Goal: Transaction & Acquisition: Purchase product/service

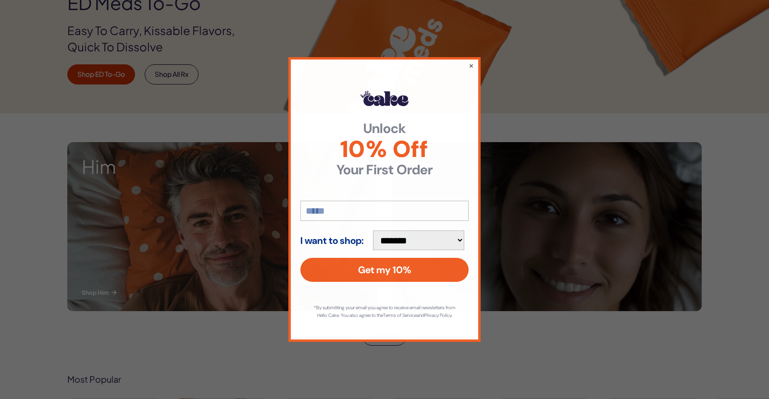
scroll to position [226, 0]
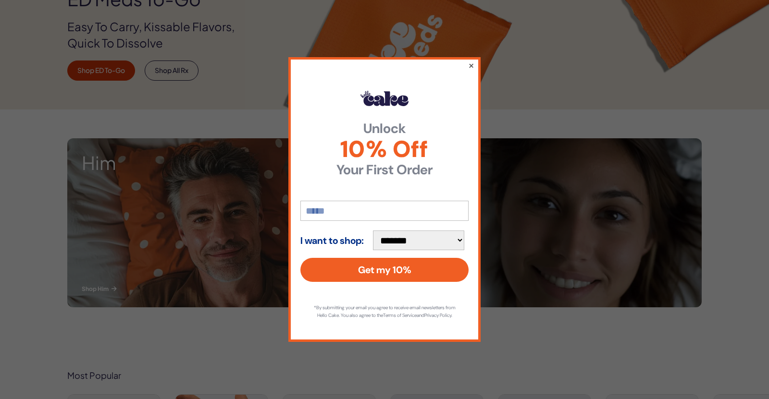
click at [470, 61] on button "×" at bounding box center [471, 66] width 6 height 12
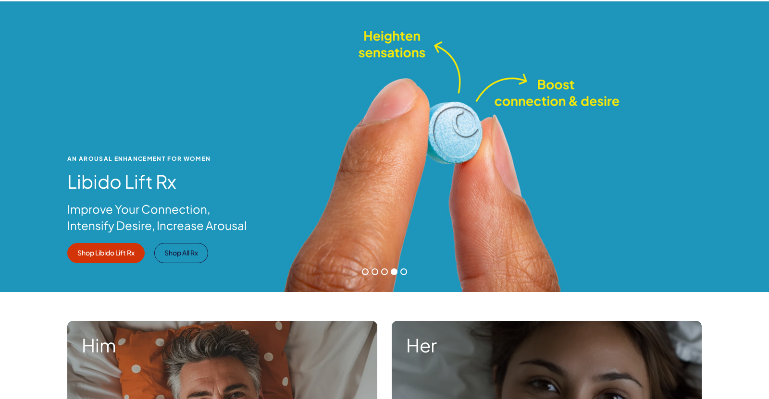
scroll to position [0, 0]
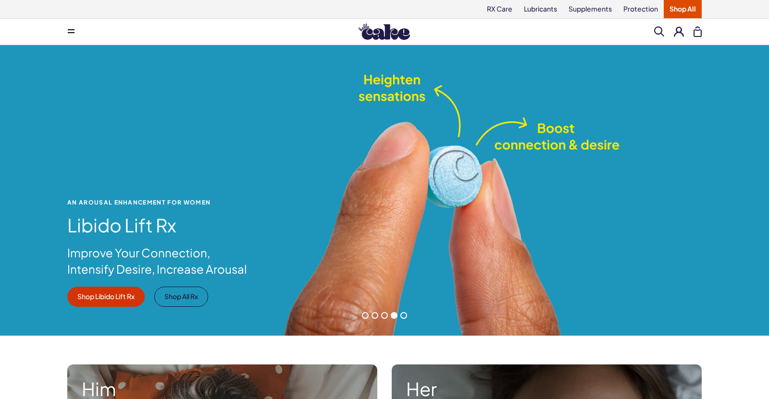
click at [614, 61] on div "An Arousal Enhancement for Women Libido Lift Rx Improve Your Connection, Intens…" at bounding box center [384, 190] width 769 height 291
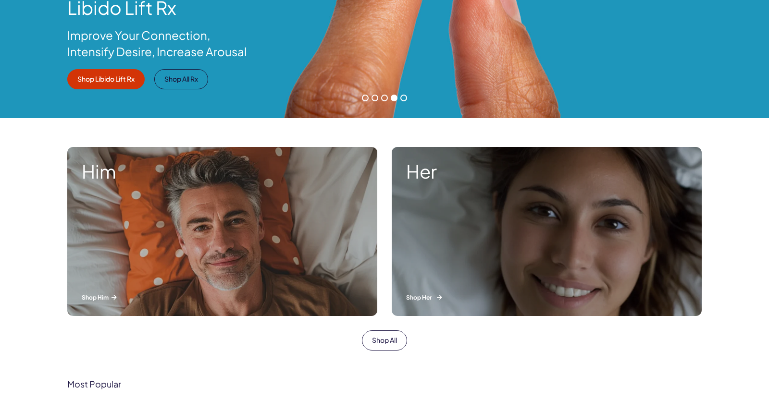
scroll to position [219, 0]
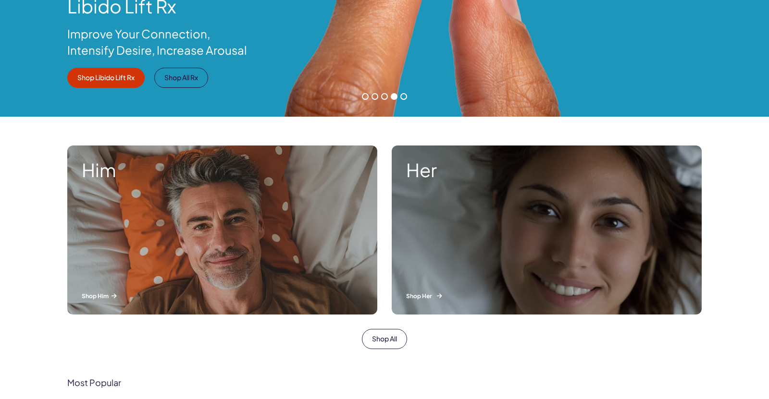
click at [433, 297] on p "Shop Her" at bounding box center [546, 296] width 281 height 8
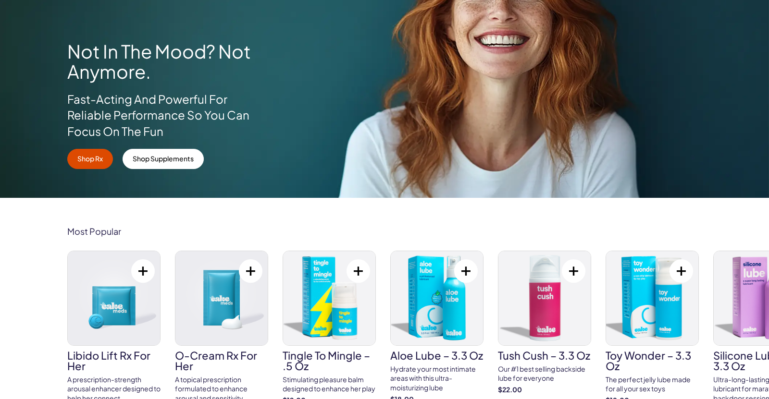
scroll to position [172, 0]
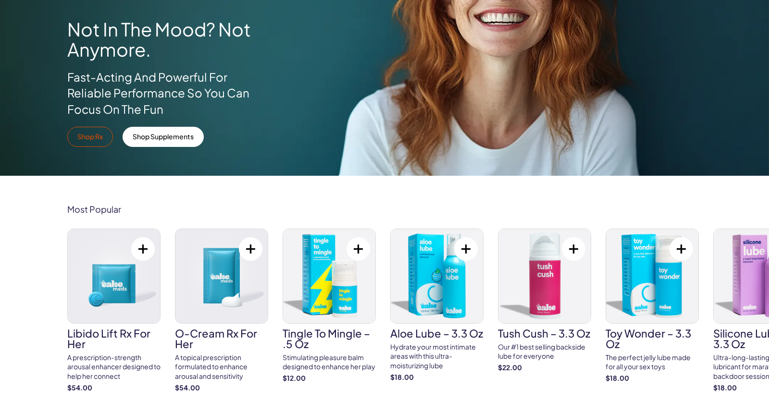
click at [94, 133] on link "Shop Rx" at bounding box center [90, 137] width 46 height 20
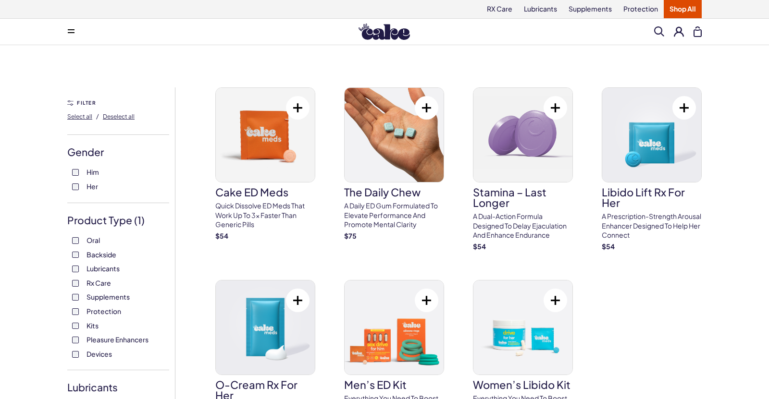
scroll to position [1, 0]
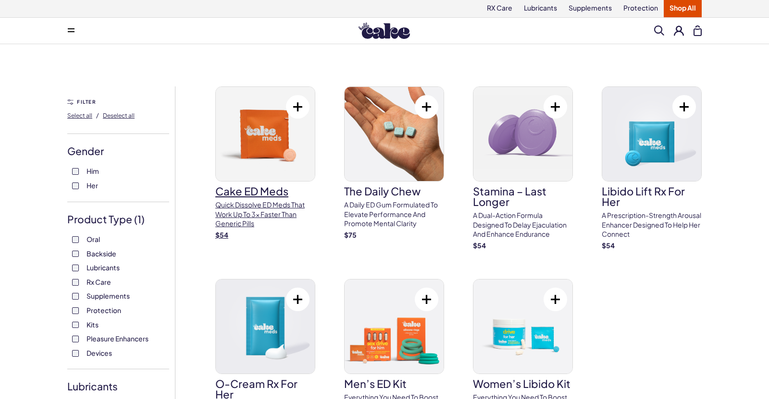
click at [262, 128] on img at bounding box center [265, 134] width 99 height 94
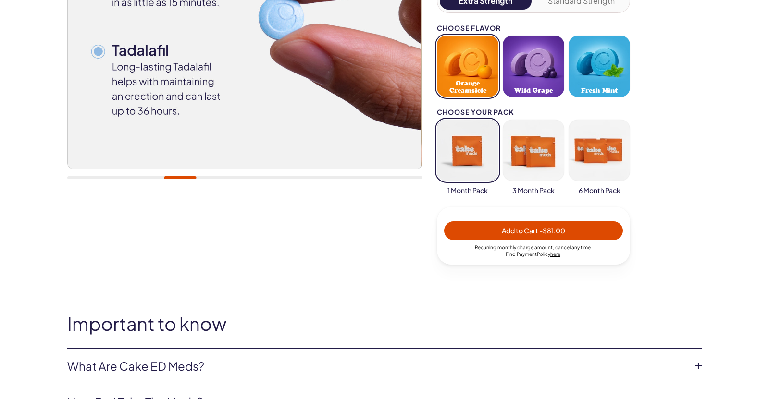
scroll to position [260, 0]
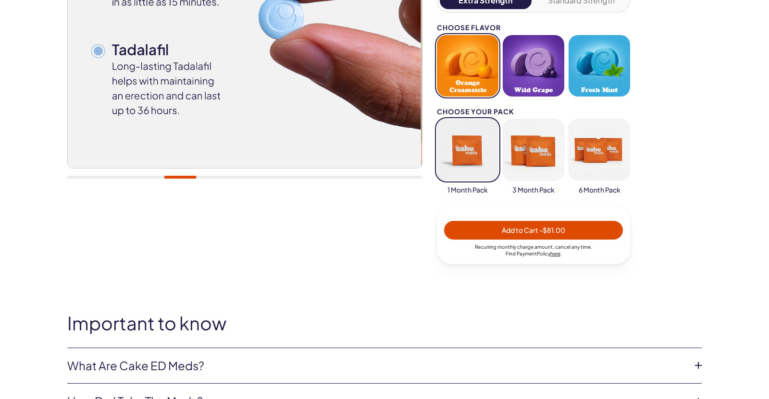
click at [599, 163] on button "button" at bounding box center [598, 149] width 61 height 61
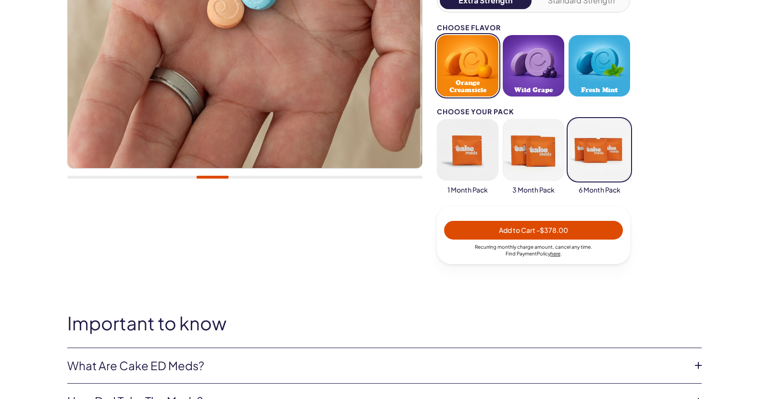
click at [544, 147] on button "button" at bounding box center [532, 149] width 61 height 61
click at [463, 148] on button "button" at bounding box center [467, 149] width 61 height 61
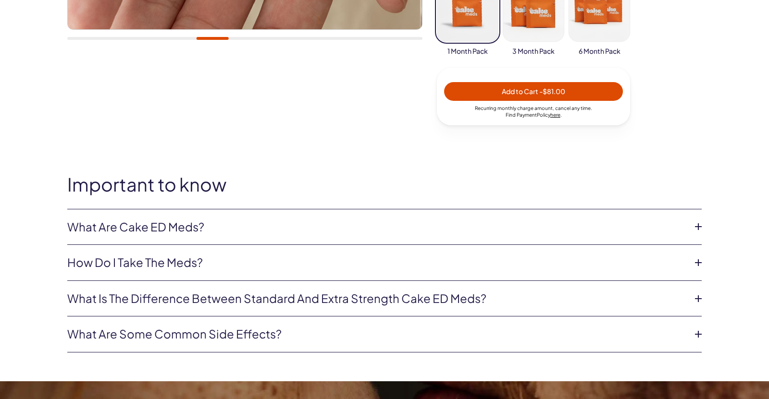
scroll to position [400, 0]
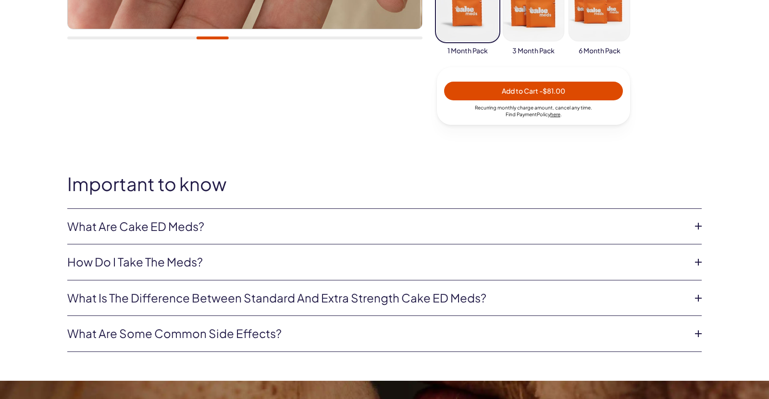
click at [288, 219] on link "What are Cake ED Meds?" at bounding box center [376, 227] width 619 height 16
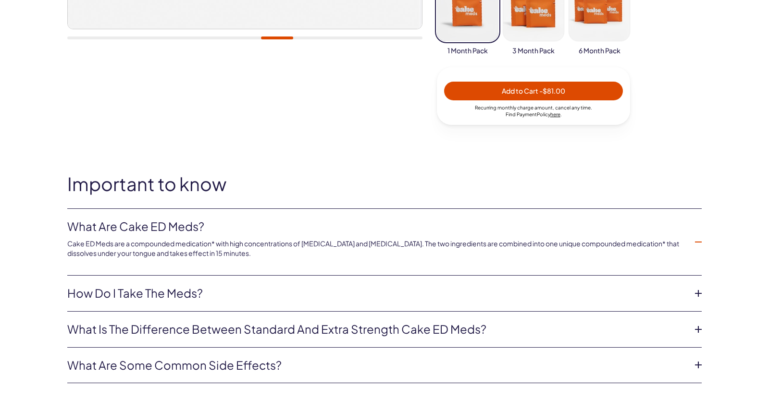
click at [140, 285] on link "How do I take the meds?" at bounding box center [376, 293] width 619 height 16
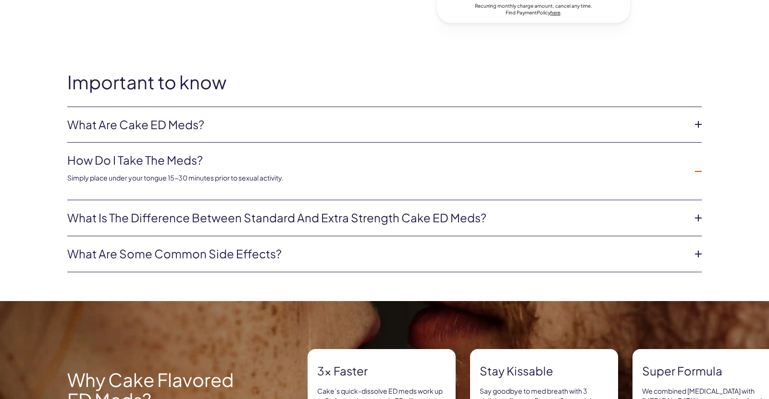
scroll to position [502, 0]
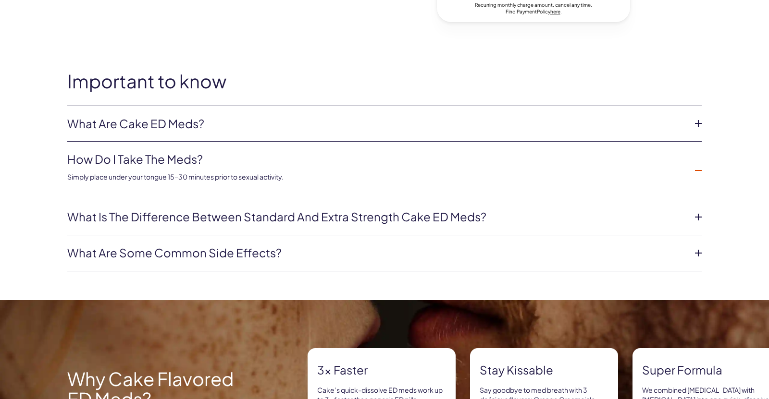
click at [268, 219] on link "What is the difference between Standard and Extra Strength Cake ED meds?" at bounding box center [376, 217] width 619 height 16
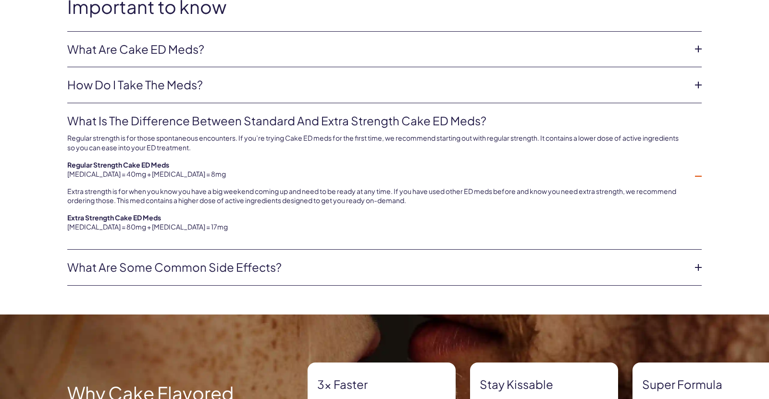
scroll to position [607, 0]
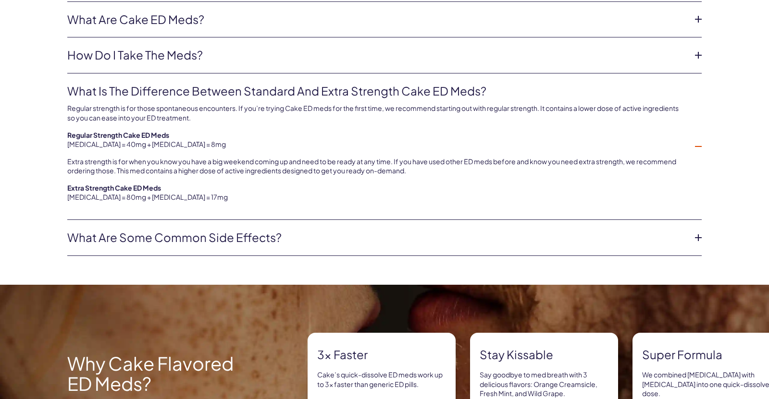
click at [242, 240] on link "What are some common side effects?" at bounding box center [376, 238] width 619 height 16
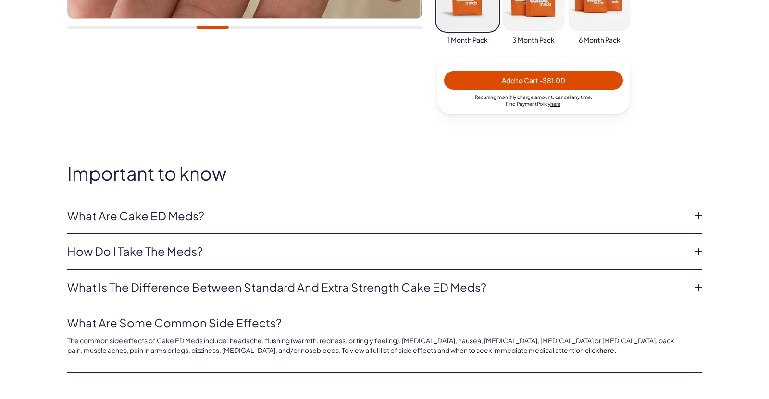
scroll to position [411, 0]
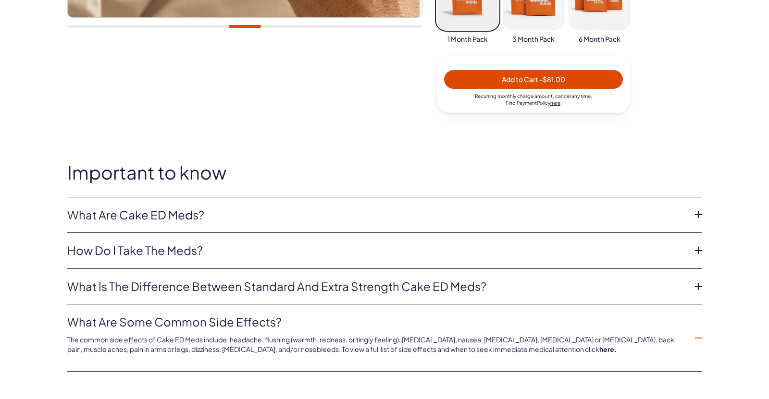
click at [162, 168] on h2 "Important to know" at bounding box center [384, 172] width 634 height 20
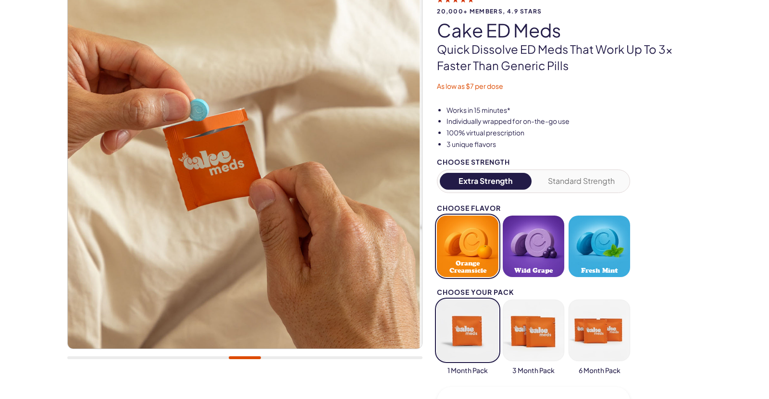
scroll to position [0, 0]
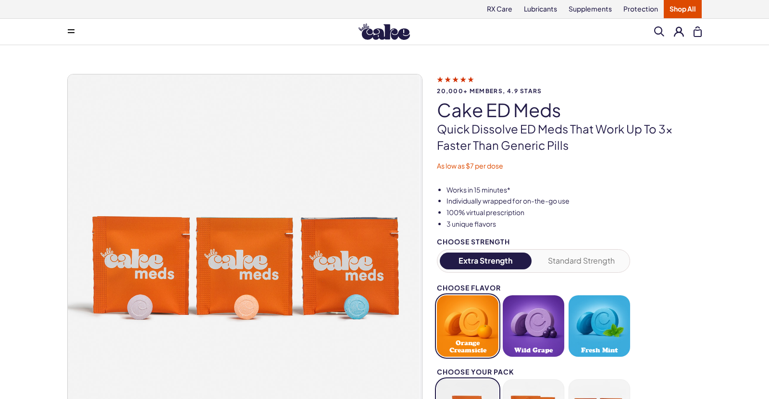
click at [457, 80] on icon at bounding box center [455, 79] width 37 height 10
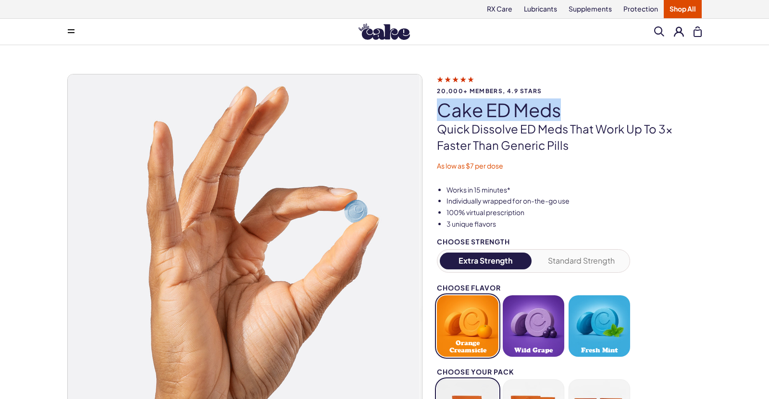
drag, startPoint x: 586, startPoint y: 107, endPoint x: 442, endPoint y: 105, distance: 143.6
click at [442, 105] on h1 "Cake ED Meds" at bounding box center [569, 110] width 265 height 20
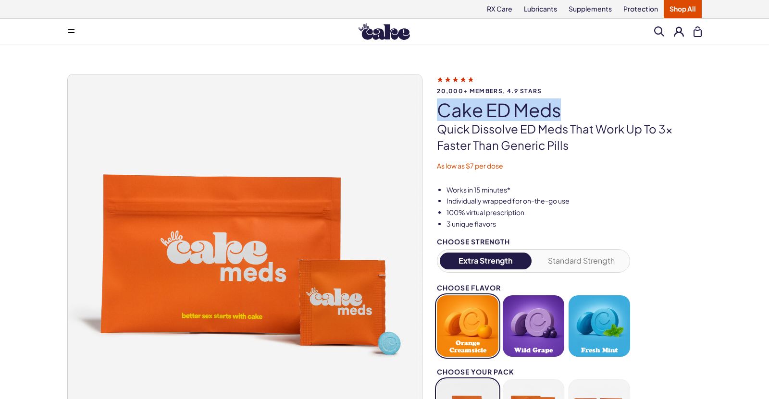
copy h1 "Cake ED Meds"
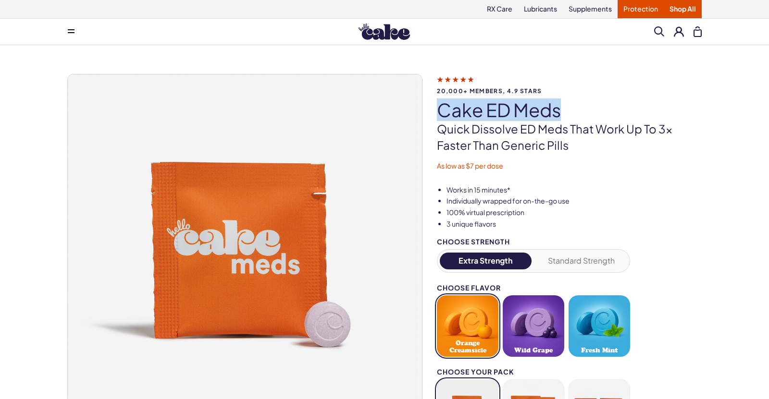
click at [643, 8] on link "Protection" at bounding box center [640, 9] width 46 height 18
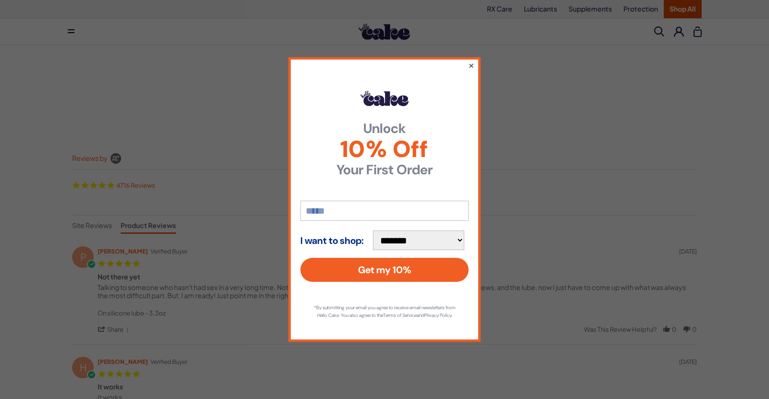
click at [473, 61] on button "×" at bounding box center [471, 66] width 6 height 12
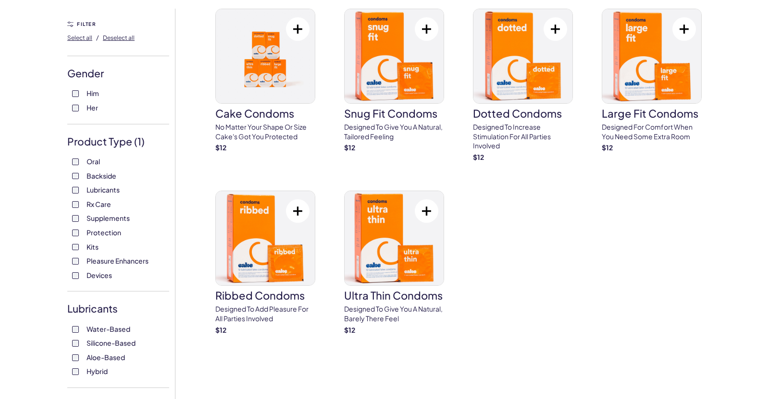
scroll to position [80, 0]
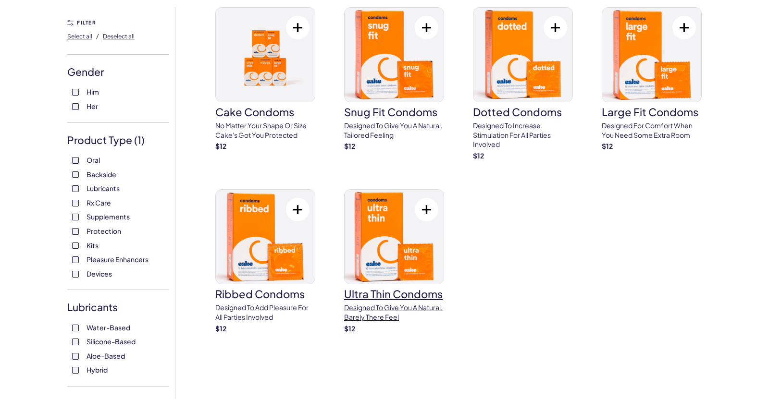
click at [413, 227] on img at bounding box center [393, 237] width 99 height 94
